Goal: Task Accomplishment & Management: Manage account settings

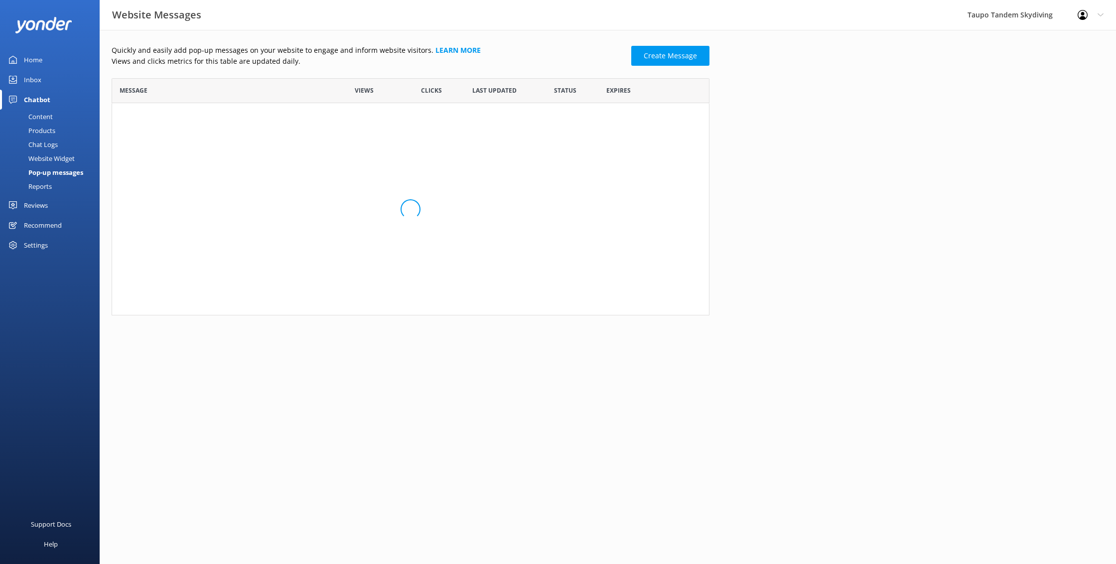
scroll to position [195, 598]
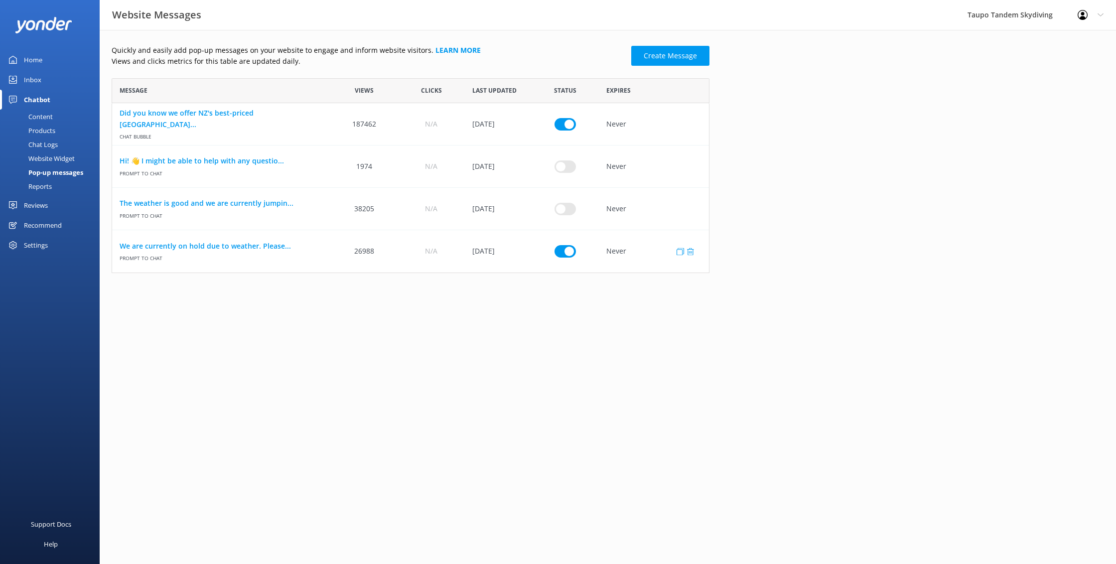
click at [568, 250] on input "row" at bounding box center [564, 251] width 21 height 12
checkbox input "false"
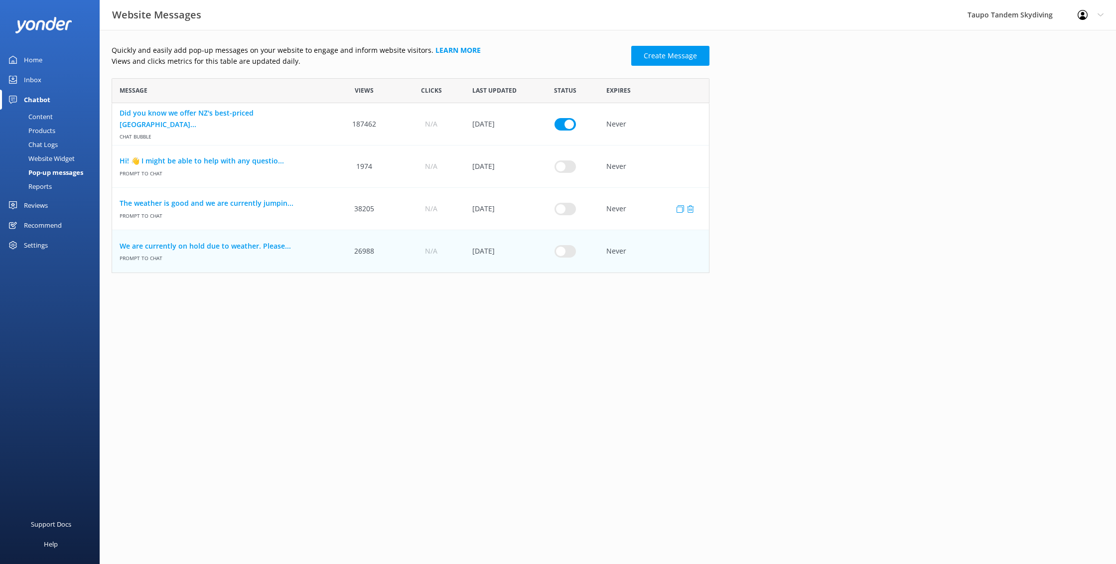
drag, startPoint x: 577, startPoint y: 209, endPoint x: 572, endPoint y: 210, distance: 5.7
click at [577, 209] on div "row" at bounding box center [564, 209] width 67 height 42
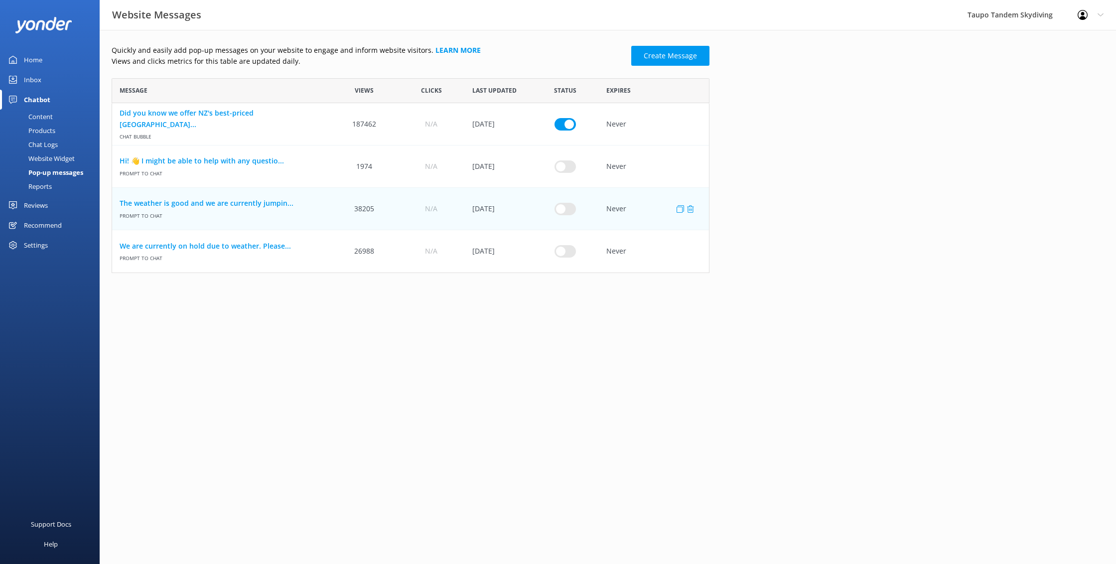
click at [570, 210] on input "row" at bounding box center [564, 208] width 21 height 12
checkbox input "true"
click at [273, 203] on link "The weather is good and we are currently jumpin..." at bounding box center [222, 203] width 204 height 11
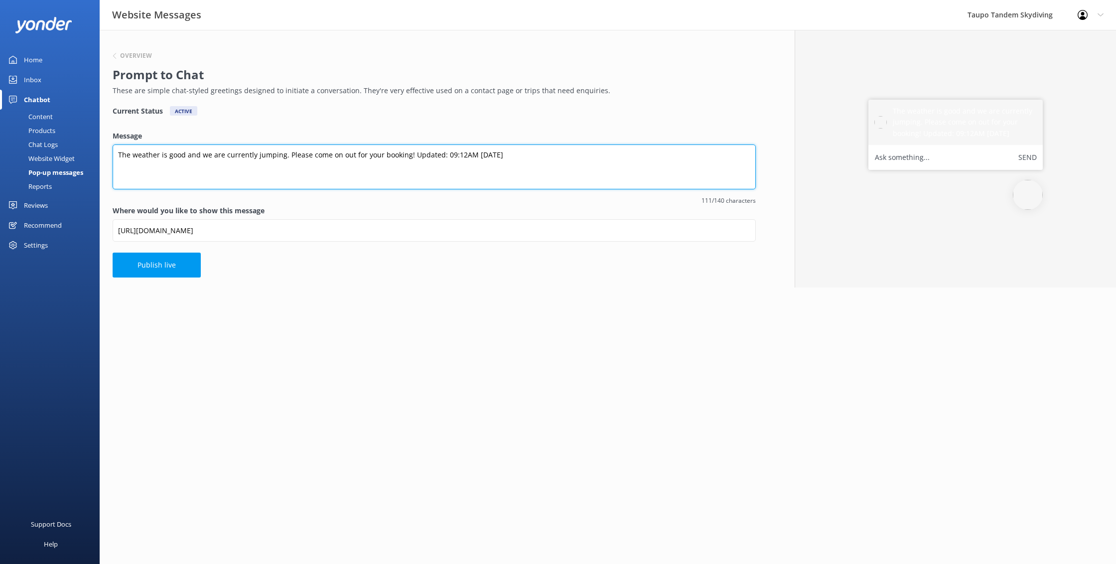
drag, startPoint x: 458, startPoint y: 154, endPoint x: 481, endPoint y: 154, distance: 22.4
click at [458, 154] on textarea "The weather is good and we are currently jumping. Please come on out for your b…" at bounding box center [434, 166] width 643 height 45
type textarea "The weather is good and we are currently jumping. Please come on out for your b…"
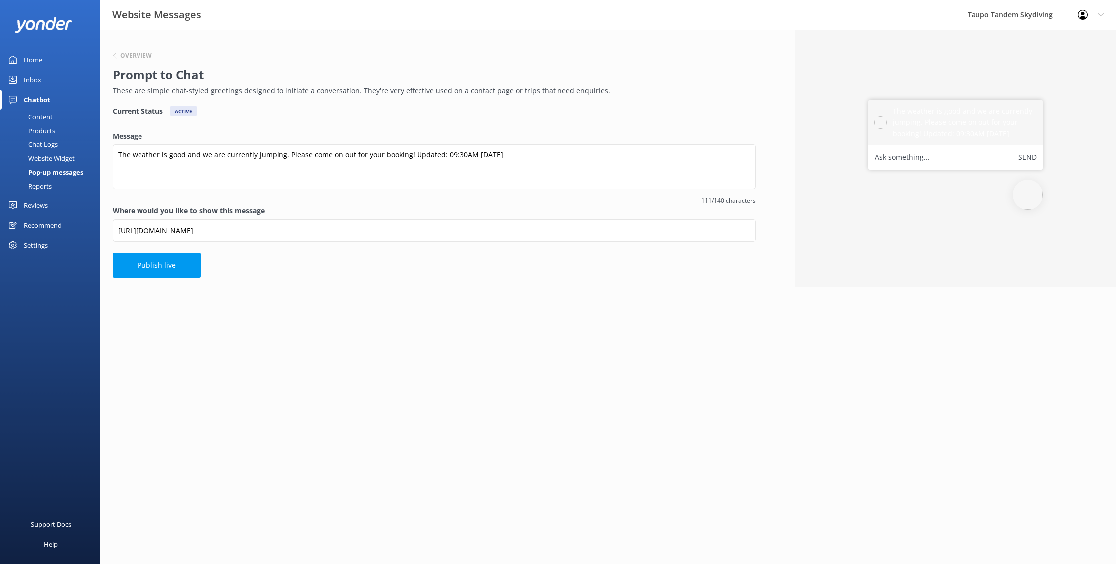
click at [176, 266] on button "Publish live" at bounding box center [157, 264] width 88 height 25
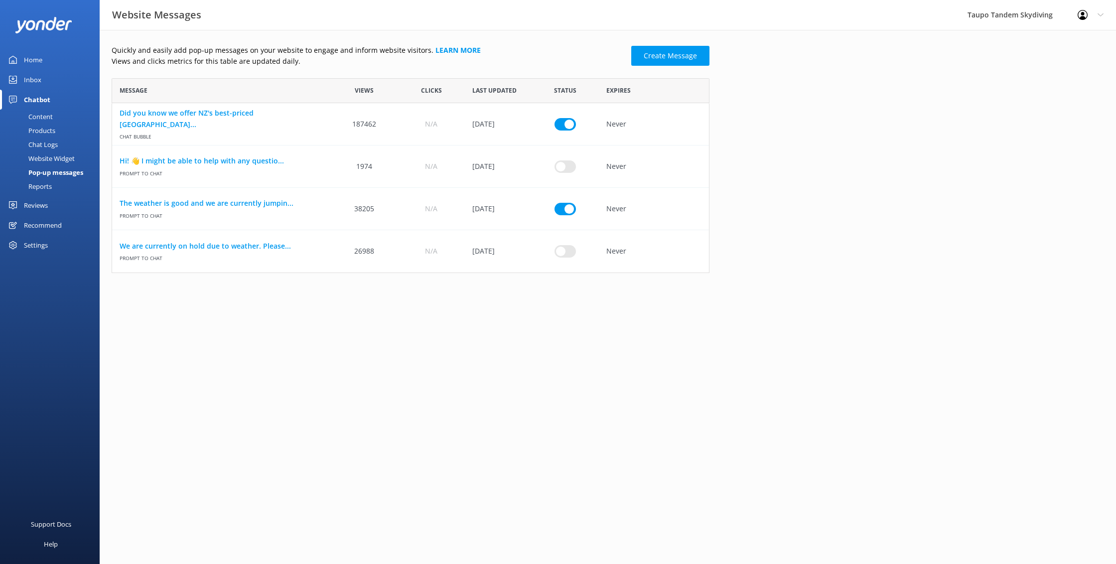
scroll to position [195, 598]
